Goal: Task Accomplishment & Management: Manage account settings

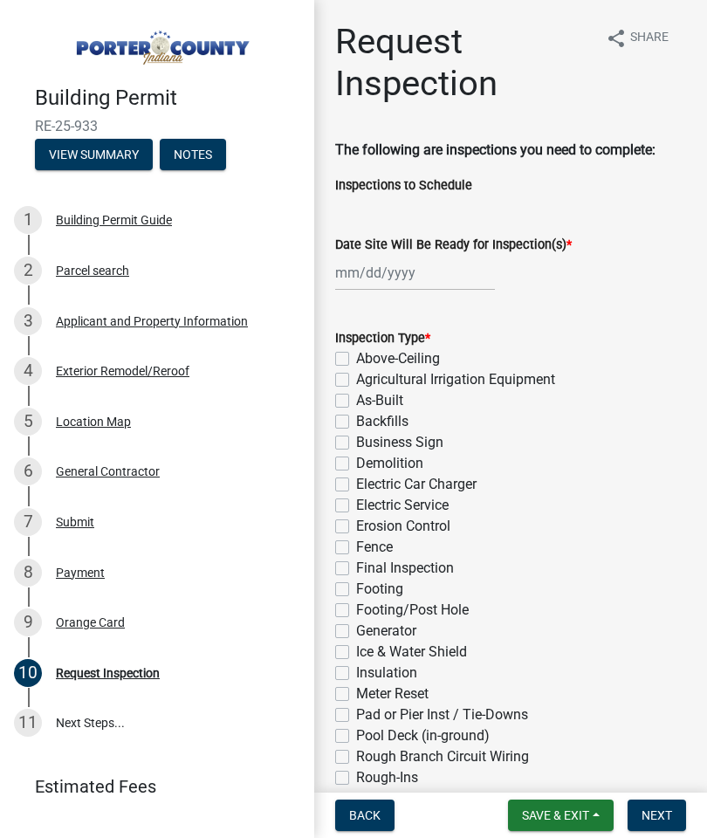
click at [537, 822] on span "Save & Exit" at bounding box center [555, 815] width 67 height 14
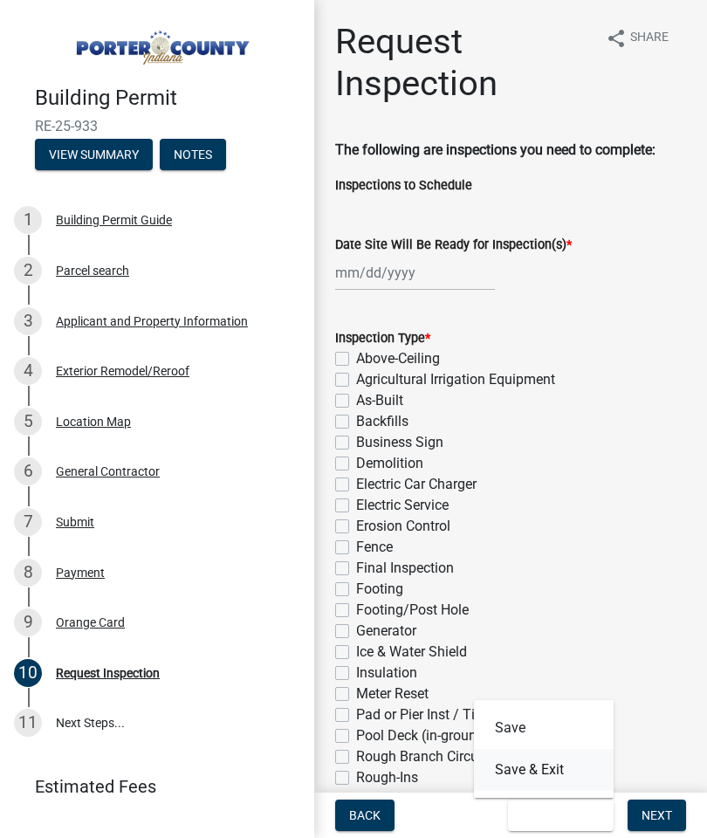
click at [524, 776] on button "Save & Exit" at bounding box center [544, 770] width 140 height 42
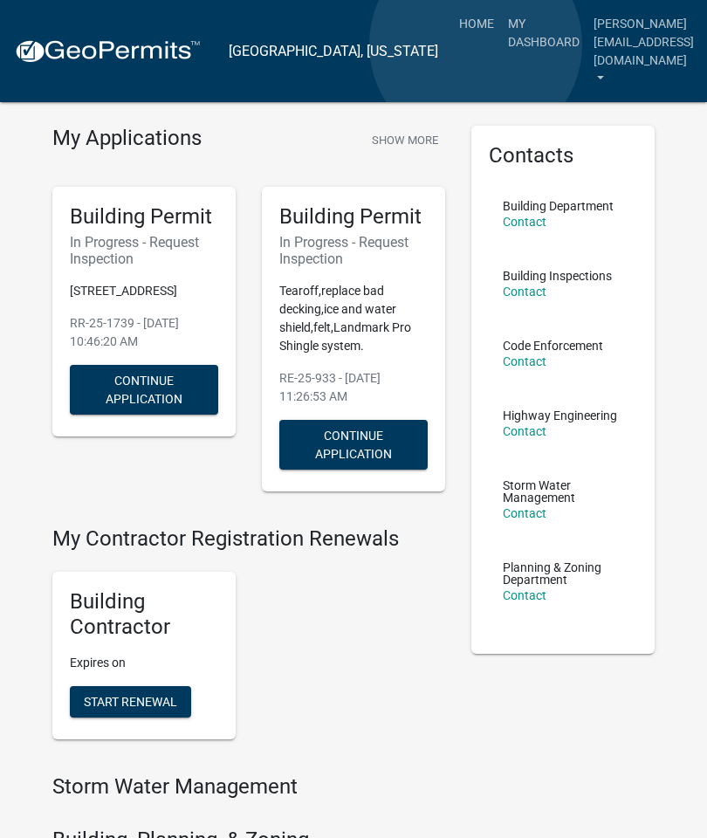
click at [501, 45] on link "My Dashboard" at bounding box center [544, 32] width 86 height 51
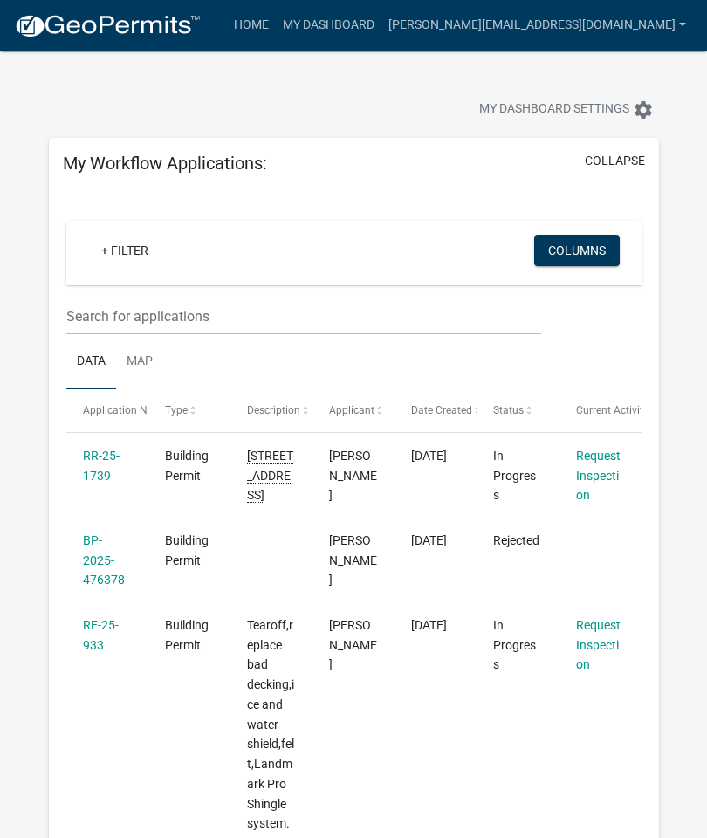
click at [506, 22] on link "[PERSON_NAME][EMAIL_ADDRESS][DOMAIN_NAME]" at bounding box center [537, 25] width 312 height 33
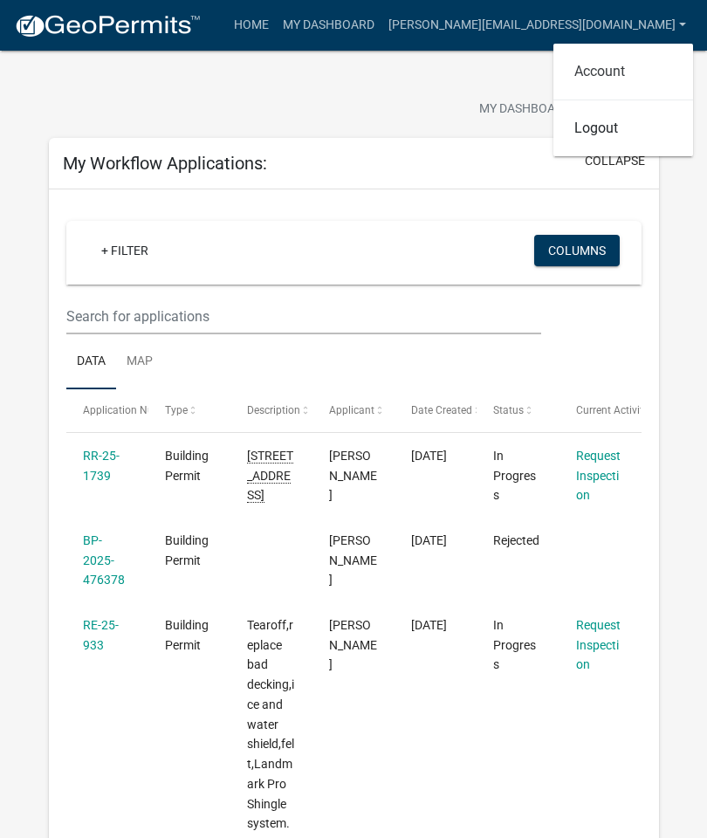
click at [591, 79] on link "Account" at bounding box center [623, 72] width 140 height 42
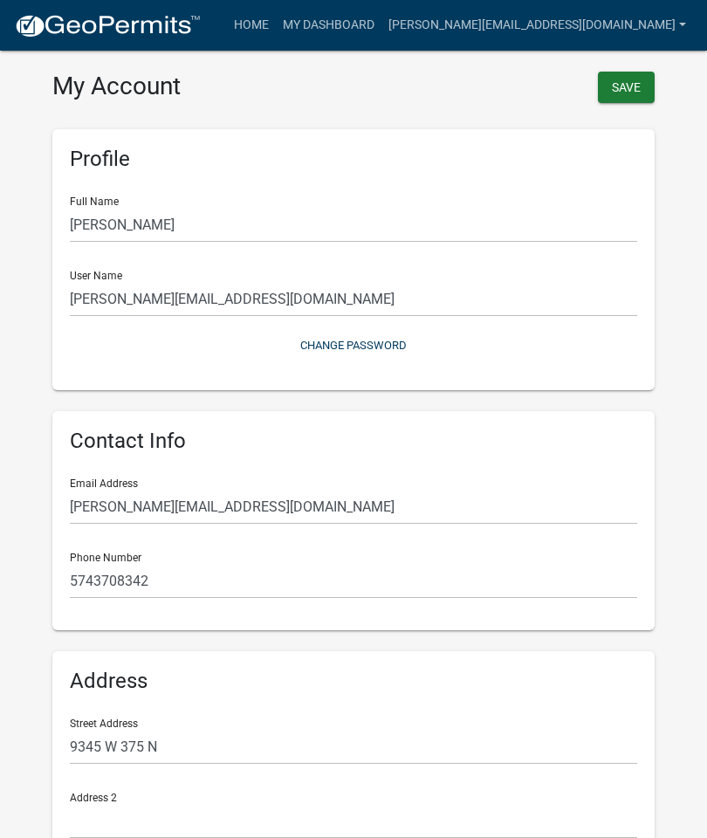
click at [622, 101] on button "Save" at bounding box center [626, 87] width 57 height 31
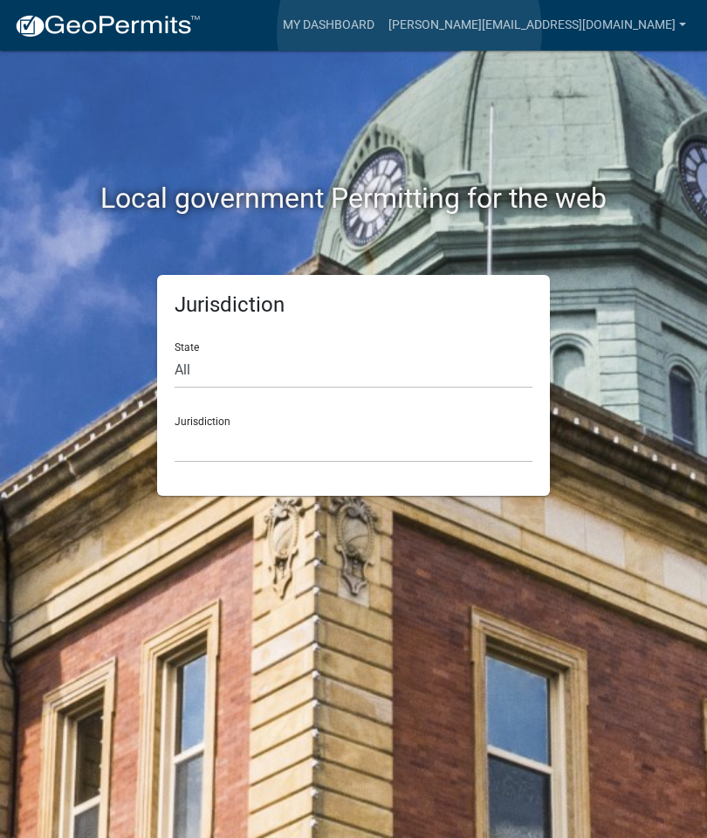
click at [381, 31] on link "My Dashboard" at bounding box center [329, 25] width 106 height 33
